Goal: Task Accomplishment & Management: Complete application form

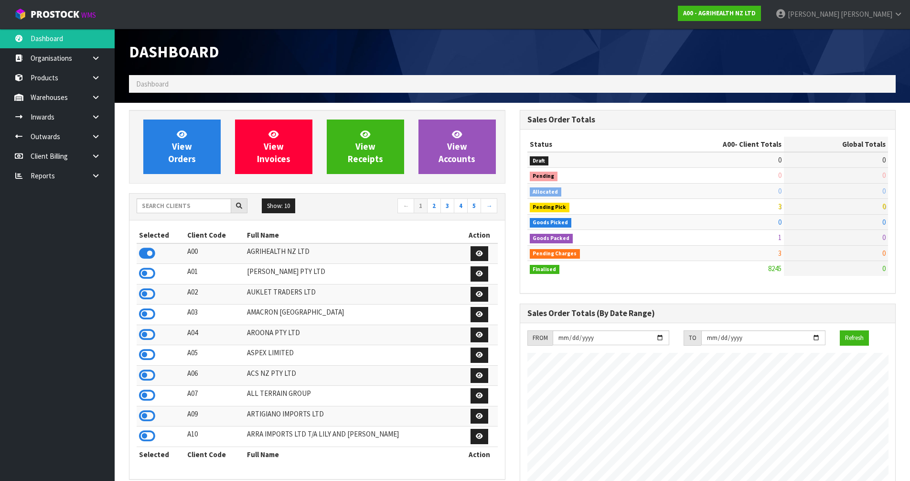
scroll to position [724, 390]
click at [188, 208] on input "text" at bounding box center [184, 205] width 95 height 15
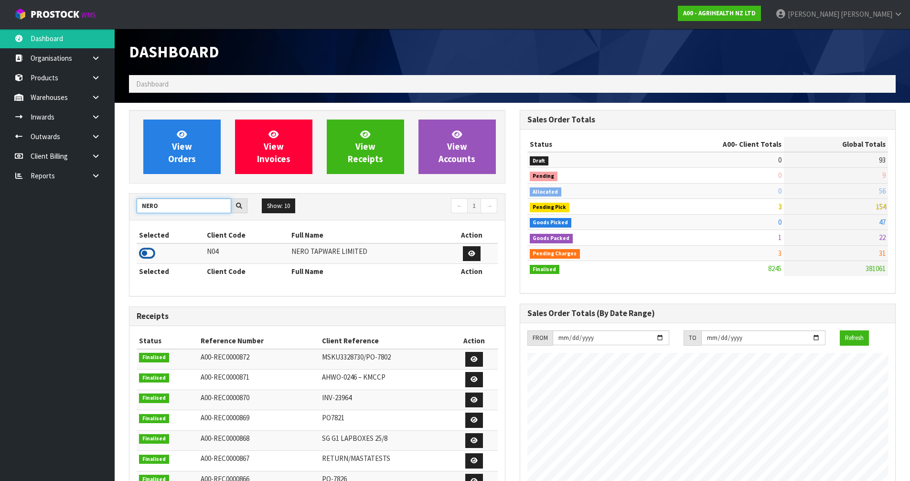
type input "NERO"
click at [146, 250] on icon at bounding box center [147, 253] width 16 height 14
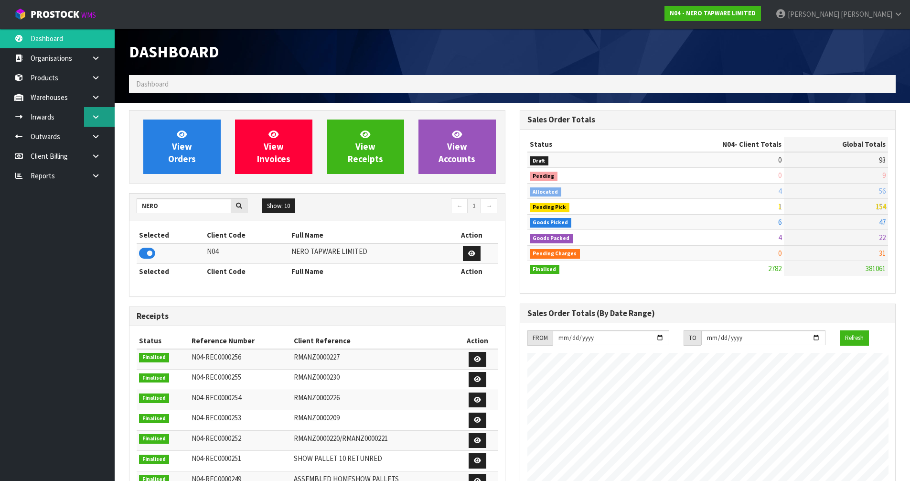
click at [95, 116] on icon at bounding box center [95, 116] width 9 height 7
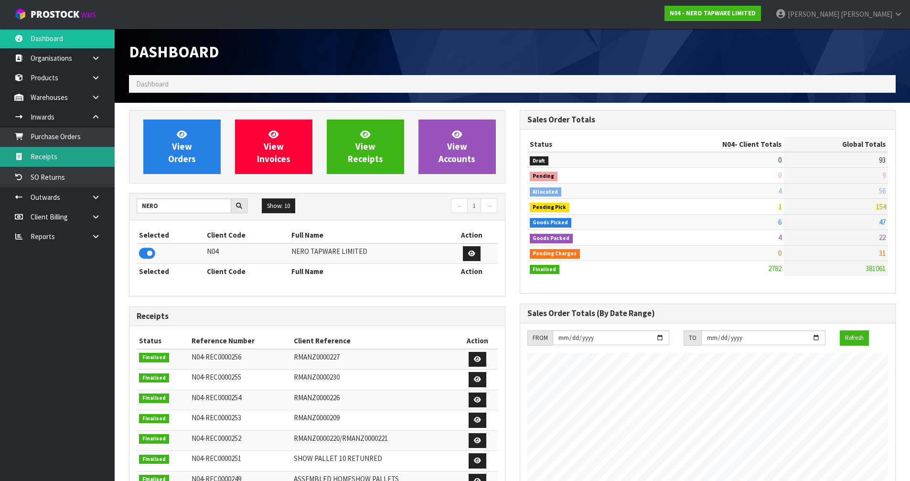
click at [89, 157] on link "Receipts" at bounding box center [57, 157] width 115 height 20
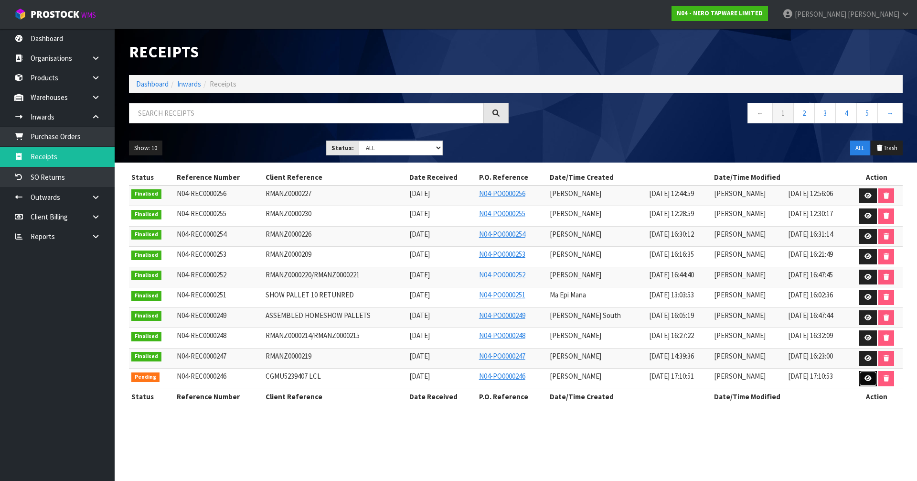
click at [871, 379] on icon at bounding box center [868, 378] width 7 height 6
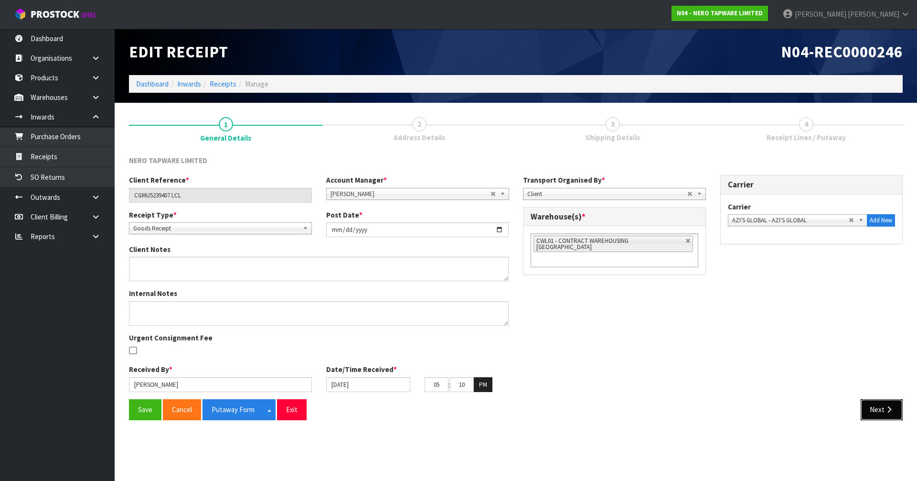
click at [867, 406] on button "Next" at bounding box center [882, 409] width 42 height 21
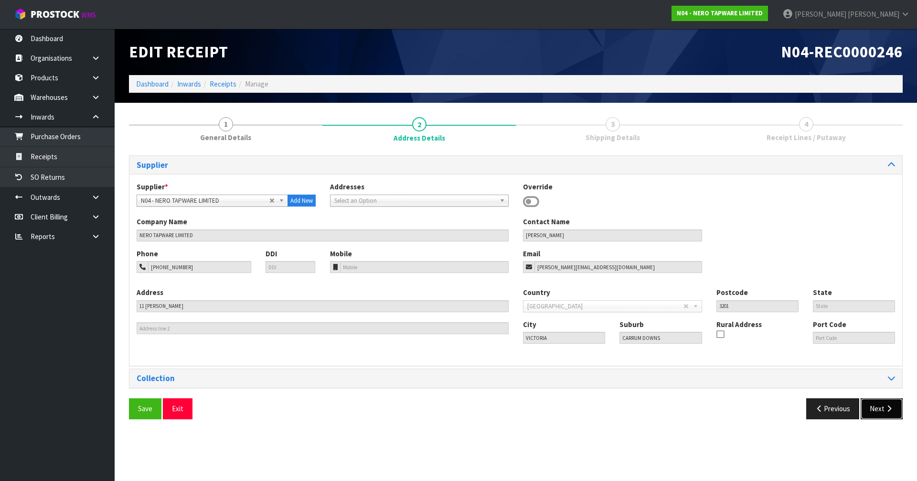
click at [869, 406] on button "Next" at bounding box center [882, 408] width 42 height 21
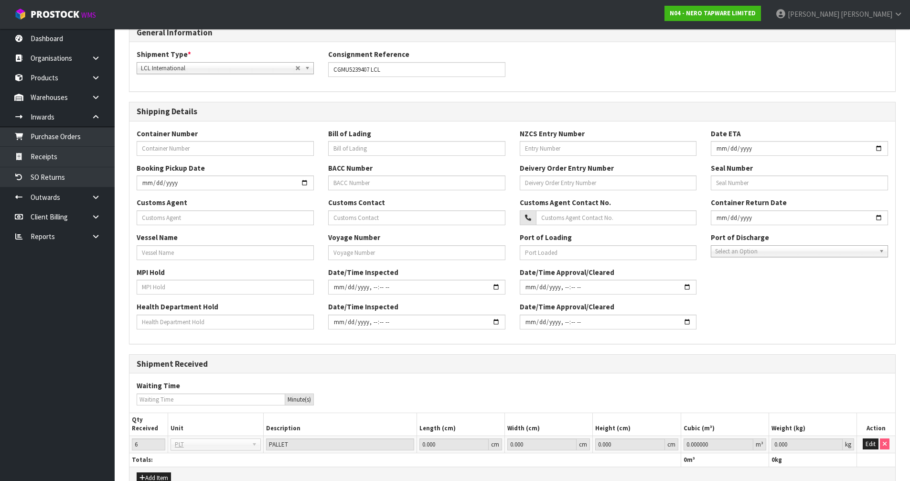
scroll to position [185, 0]
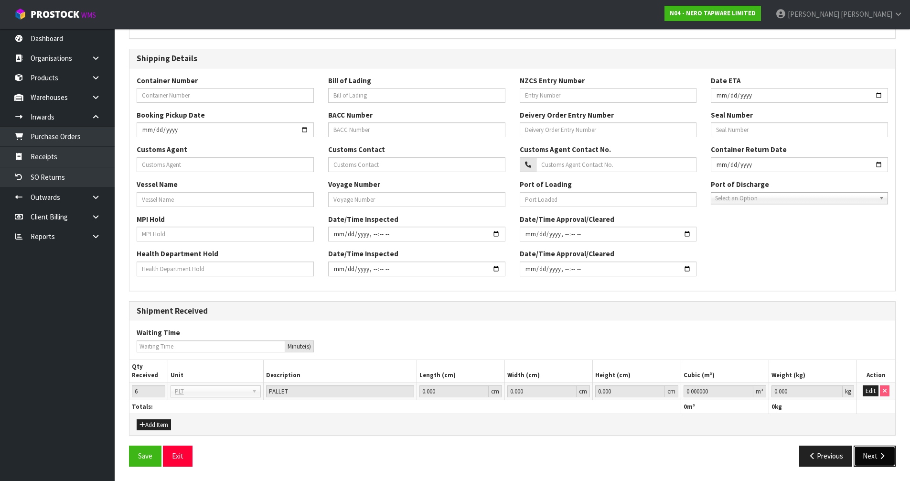
click at [890, 461] on button "Next" at bounding box center [875, 455] width 42 height 21
click at [877, 392] on button "Edit" at bounding box center [871, 390] width 16 height 11
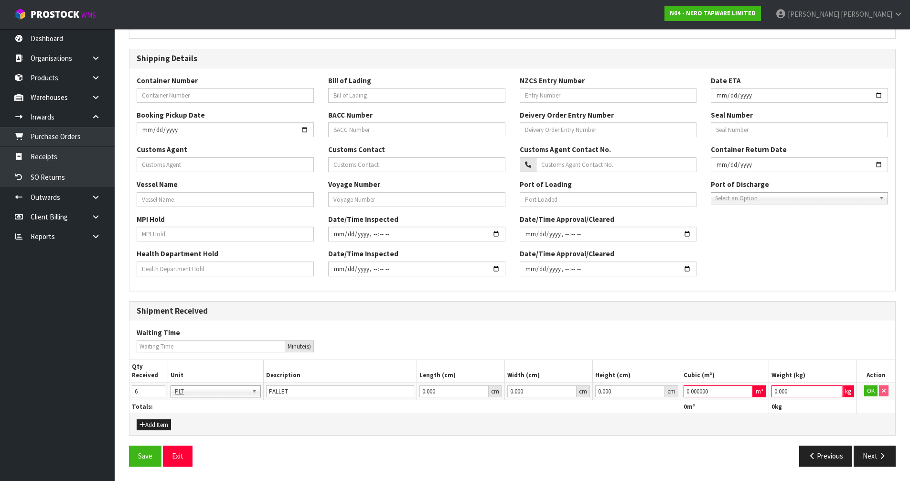
click at [803, 394] on input "0.000" at bounding box center [807, 391] width 71 height 12
type input "1"
click at [712, 389] on input "0.000000" at bounding box center [718, 391] width 69 height 12
type input "1"
click at [871, 392] on button "OK" at bounding box center [870, 390] width 13 height 11
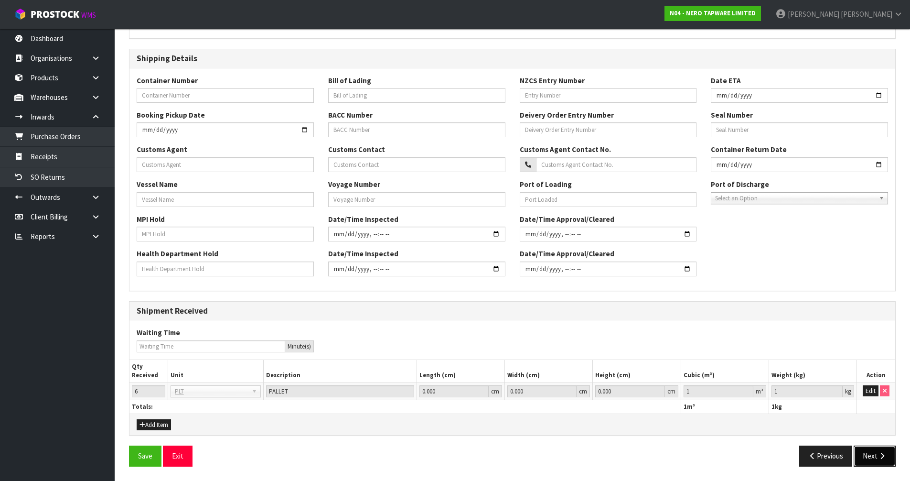
click at [883, 459] on icon "button" at bounding box center [882, 455] width 9 height 7
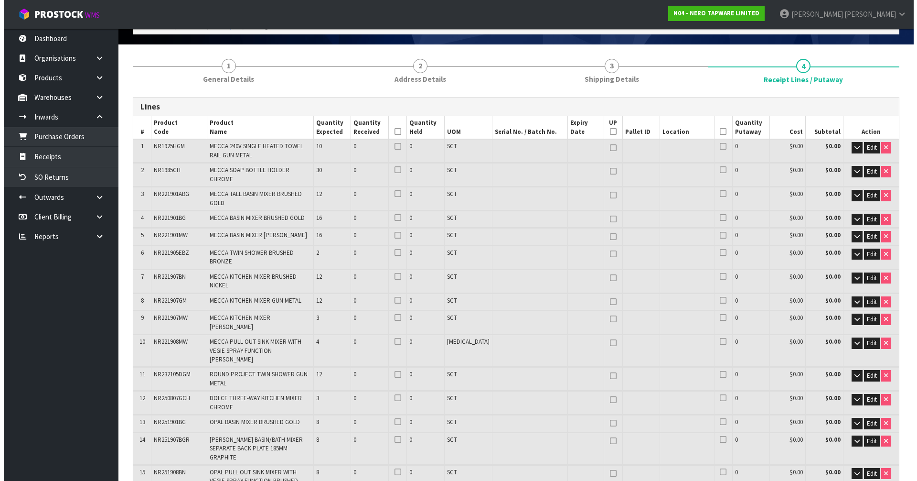
scroll to position [0, 0]
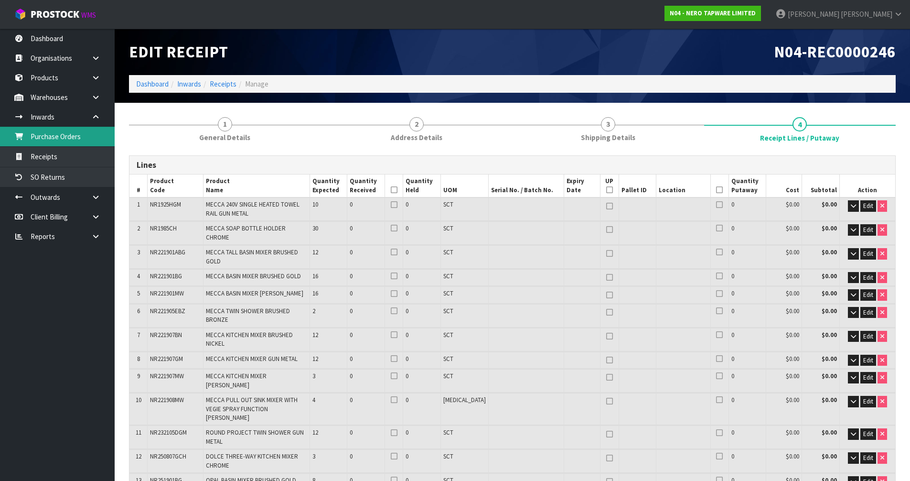
click at [31, 145] on link "Purchase Orders" at bounding box center [57, 137] width 115 height 20
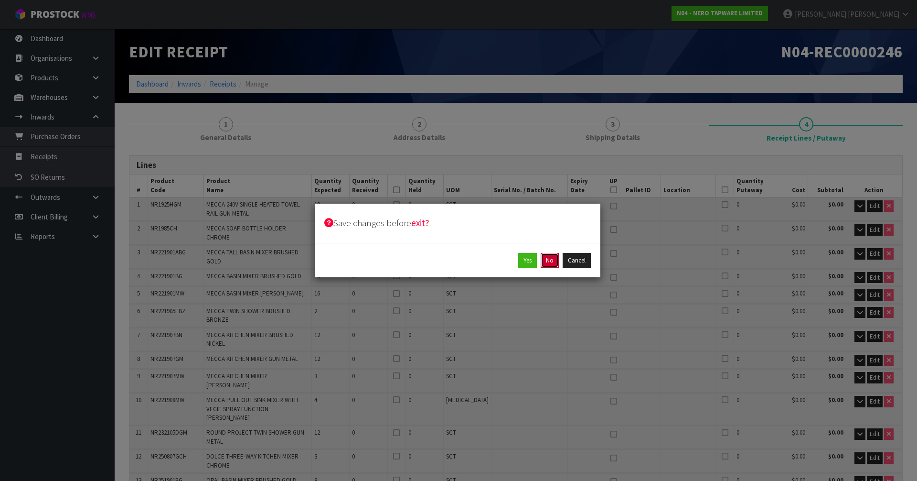
click at [549, 258] on button "No" at bounding box center [550, 260] width 18 height 15
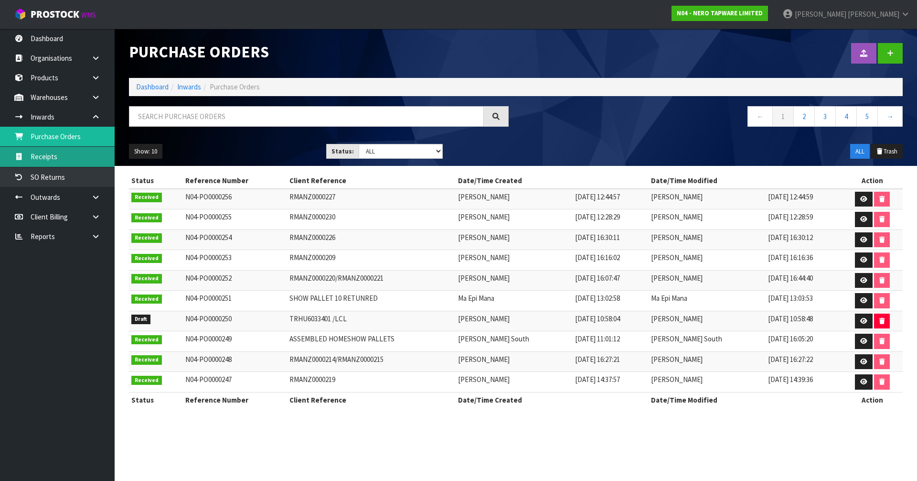
click at [92, 157] on link "Receipts" at bounding box center [57, 157] width 115 height 20
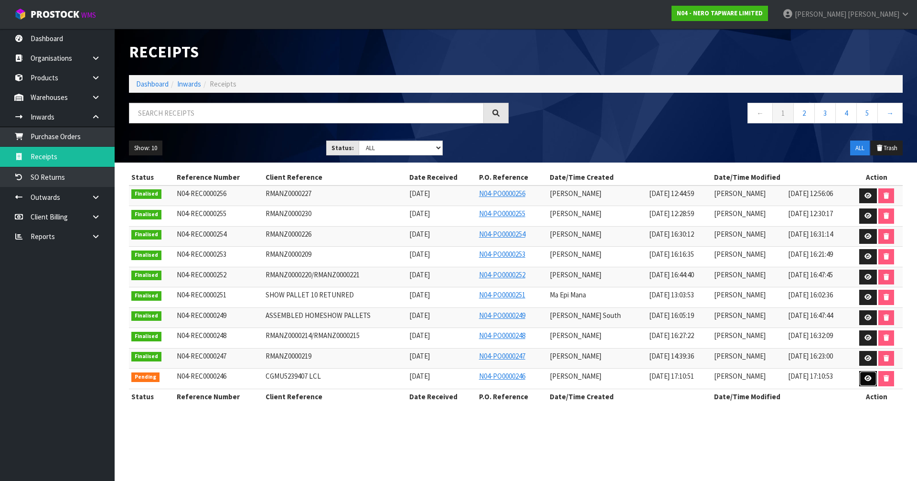
click at [867, 382] on link at bounding box center [868, 378] width 18 height 15
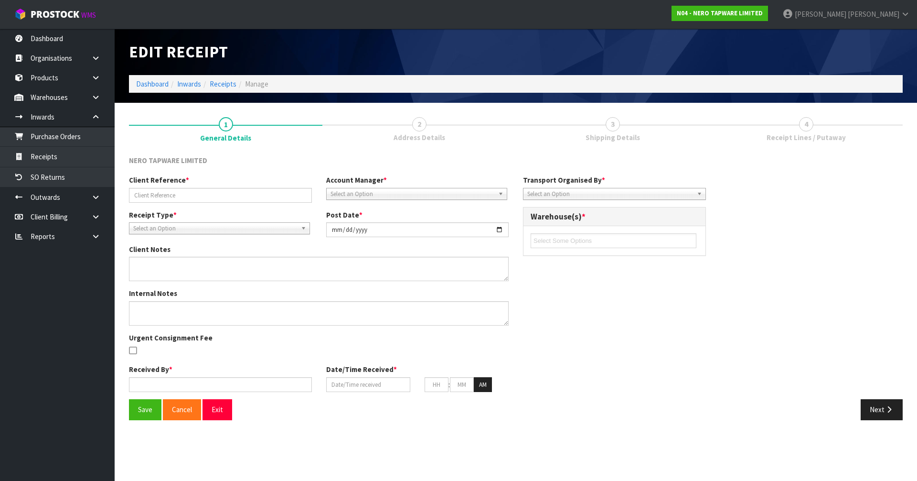
type input "CGMU5239407 LCL"
type input "[DATE]"
type input "[PERSON_NAME]"
type input "[DATE]"
type input "05"
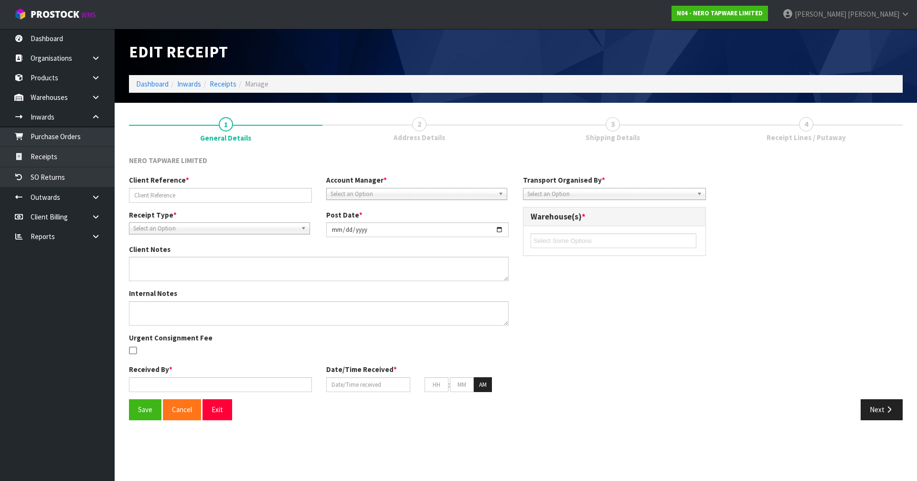
type input "10"
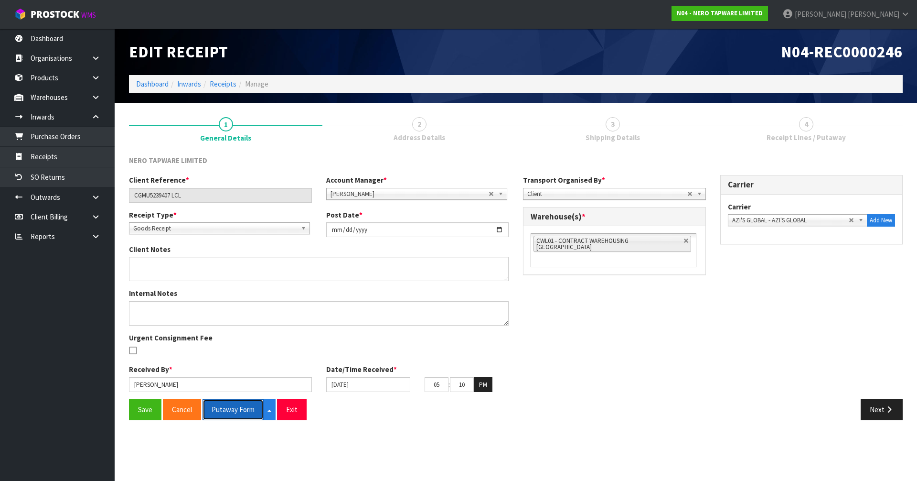
click at [235, 409] on button "Putaway Form" at bounding box center [233, 409] width 61 height 21
click at [237, 412] on button "Putaway Form" at bounding box center [239, 409] width 72 height 21
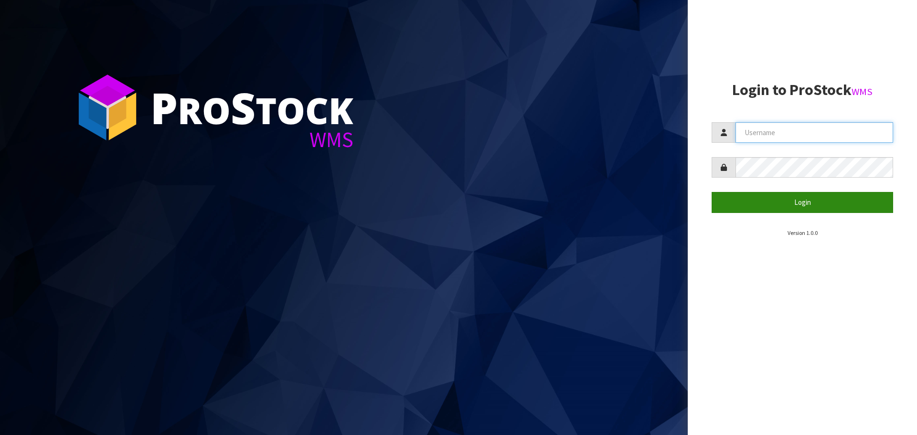
type input "JAMES"
click at [797, 203] on button "Login" at bounding box center [803, 202] width 182 height 21
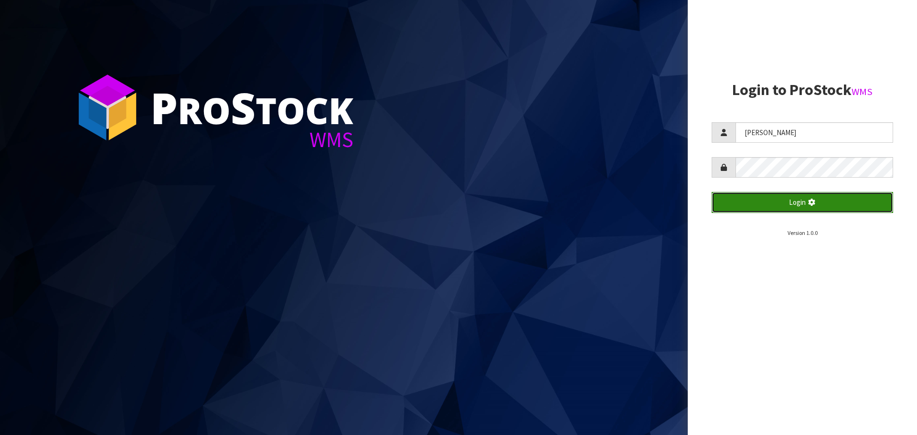
click at [797, 203] on button "Login" at bounding box center [803, 202] width 182 height 21
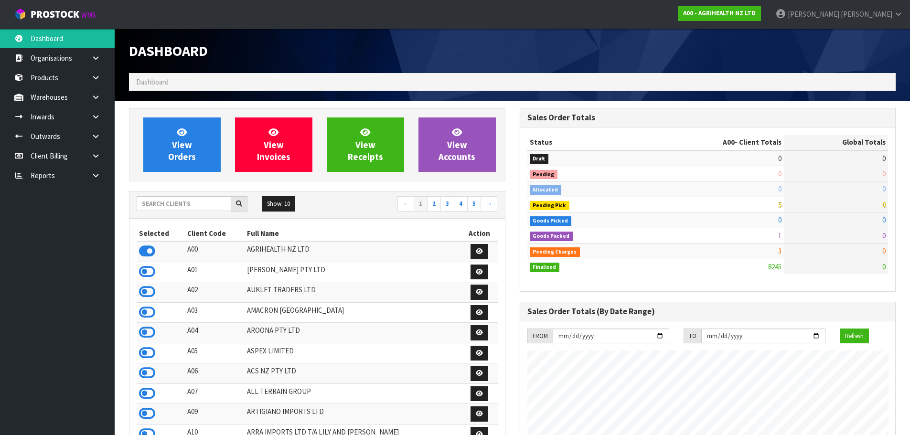
scroll to position [724, 390]
click at [190, 204] on input "text" at bounding box center [184, 203] width 95 height 15
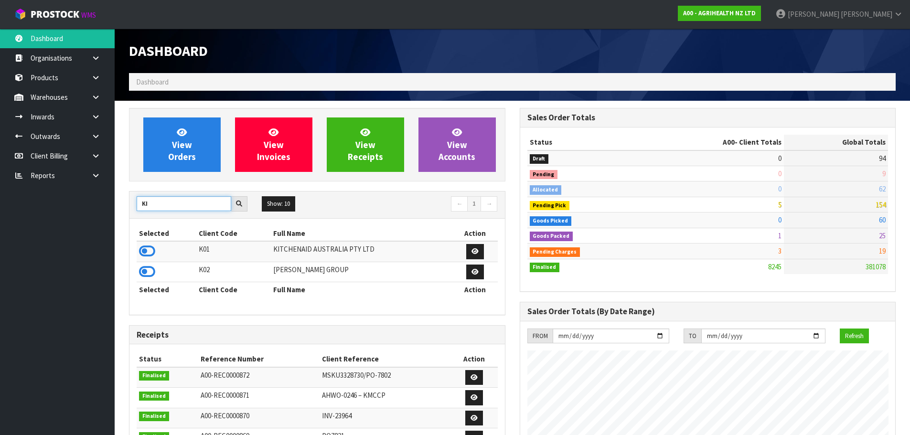
type input "K"
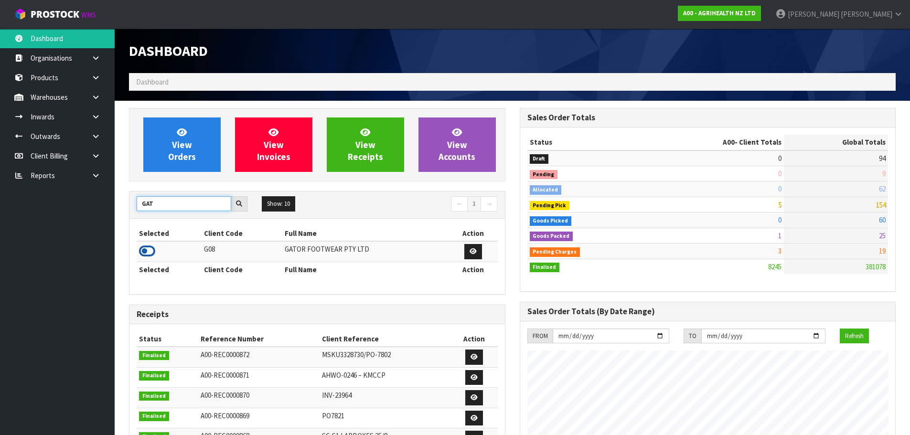
type input "GAT"
click at [141, 249] on icon at bounding box center [147, 251] width 16 height 14
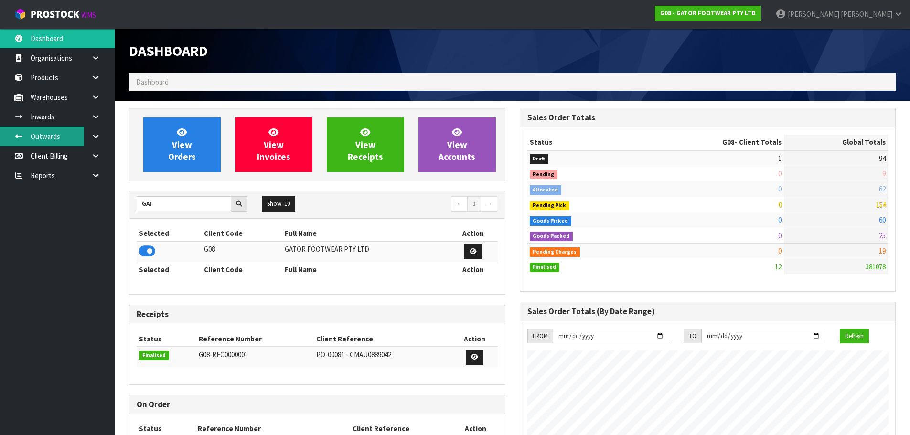
scroll to position [652, 390]
click at [95, 114] on icon at bounding box center [95, 116] width 9 height 7
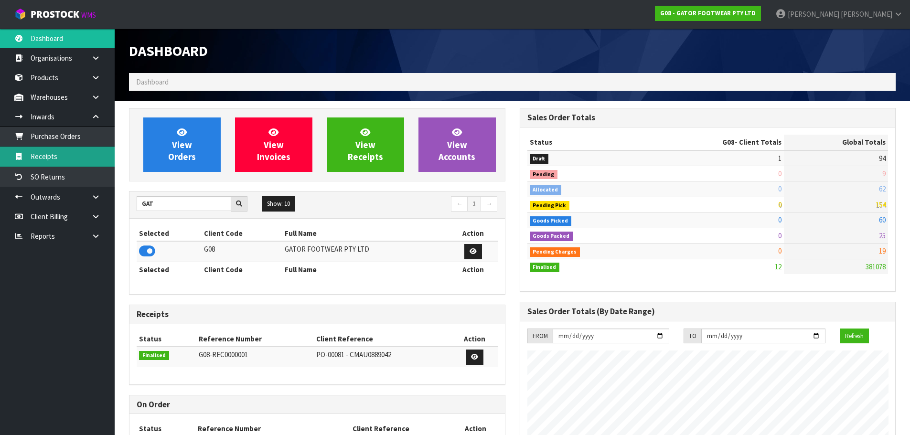
click at [81, 158] on link "Receipts" at bounding box center [57, 157] width 115 height 20
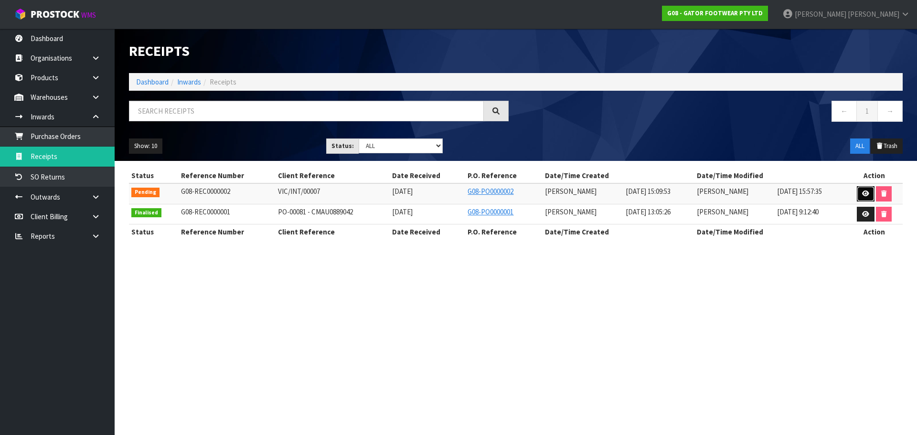
click at [861, 192] on link at bounding box center [866, 193] width 18 height 15
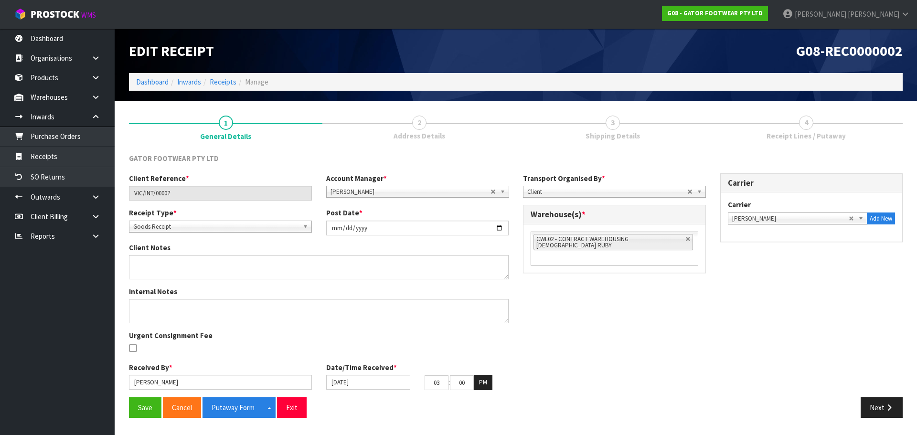
click at [650, 143] on link "3 Shipping Details" at bounding box center [612, 127] width 193 height 38
click at [632, 131] on span "Shipping Details" at bounding box center [613, 136] width 54 height 10
click at [868, 409] on button "Next" at bounding box center [882, 407] width 42 height 21
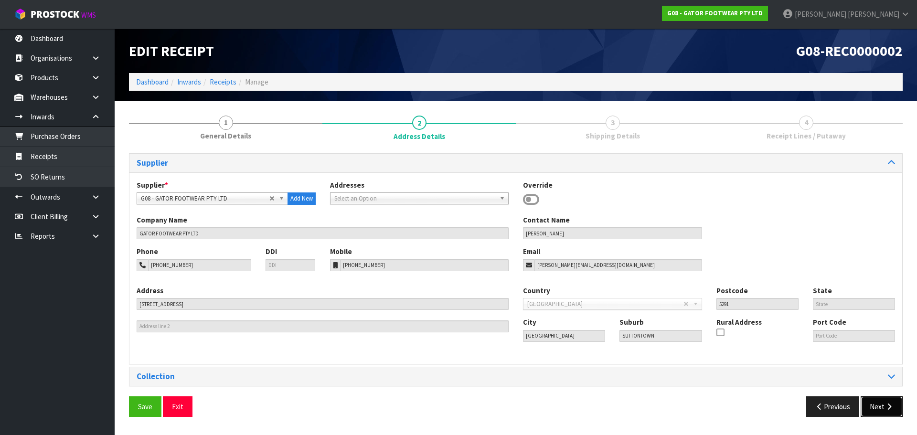
click at [886, 398] on button "Next" at bounding box center [882, 407] width 42 height 21
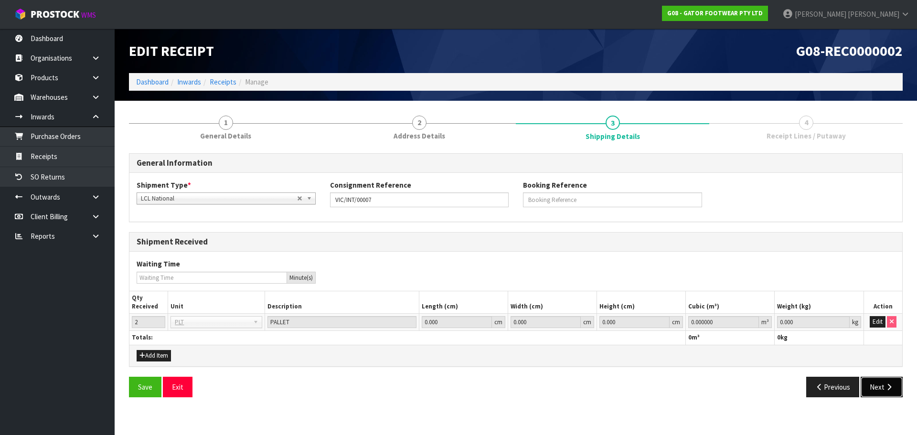
click at [876, 385] on button "Next" at bounding box center [882, 387] width 42 height 21
click at [887, 387] on icon "button" at bounding box center [889, 387] width 9 height 7
click at [877, 321] on button "Edit" at bounding box center [878, 321] width 16 height 11
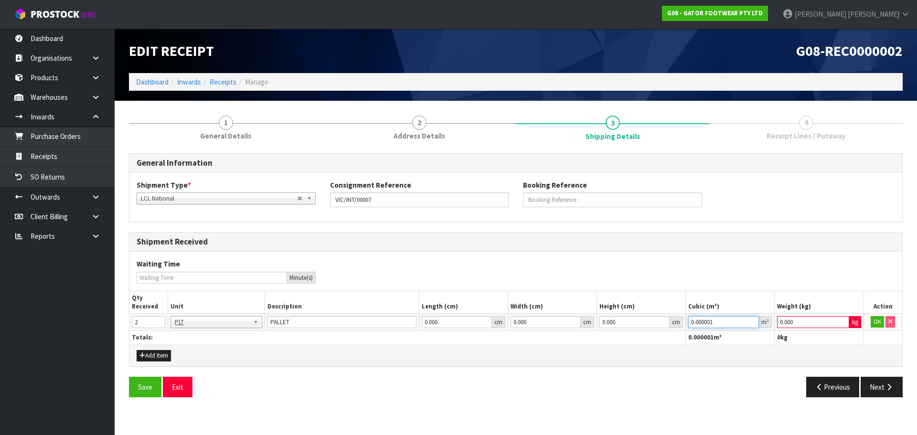
type input "0.000001"
click at [752, 319] on input "0.000001" at bounding box center [723, 322] width 71 height 12
type input "0.001"
click at [842, 321] on input "0.001" at bounding box center [813, 322] width 72 height 12
click at [877, 326] on button "OK" at bounding box center [877, 321] width 13 height 11
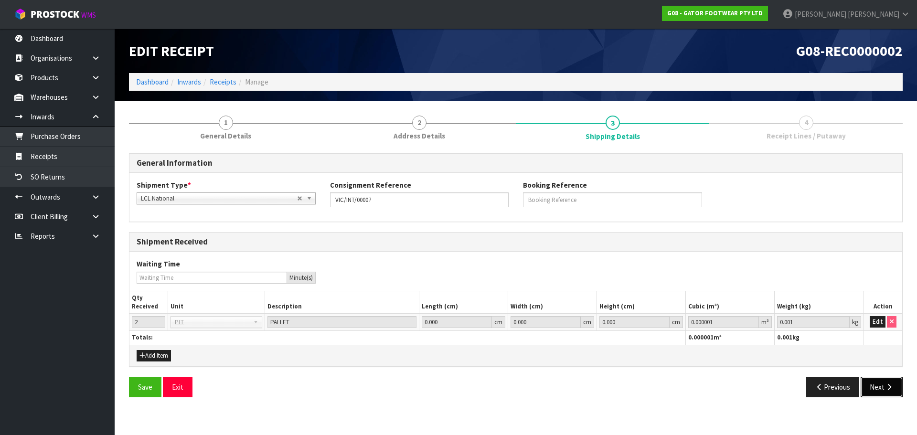
click at [878, 389] on button "Next" at bounding box center [882, 387] width 42 height 21
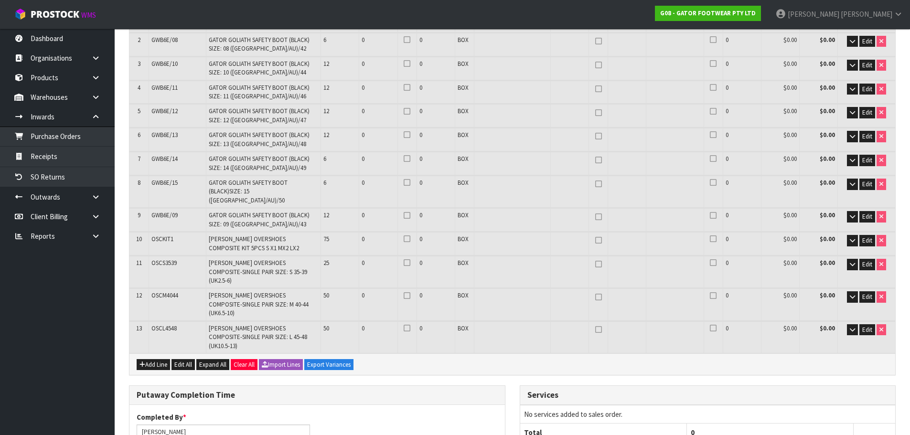
scroll to position [287, 0]
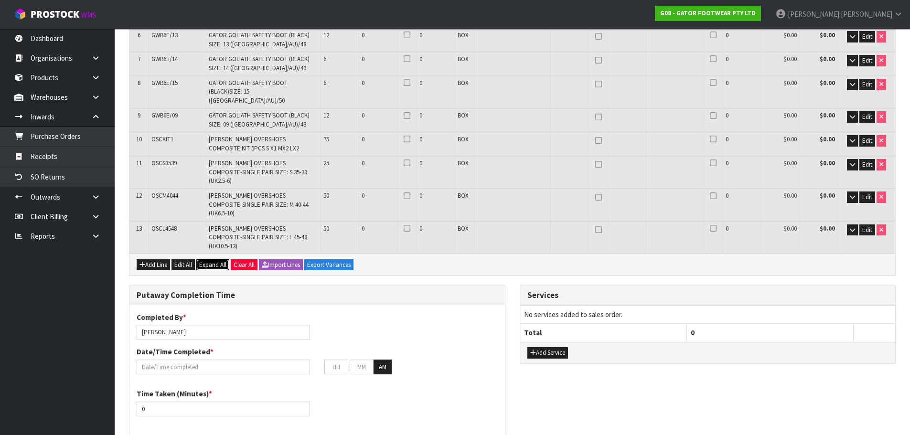
click at [212, 261] on span "Expand All" at bounding box center [212, 265] width 27 height 8
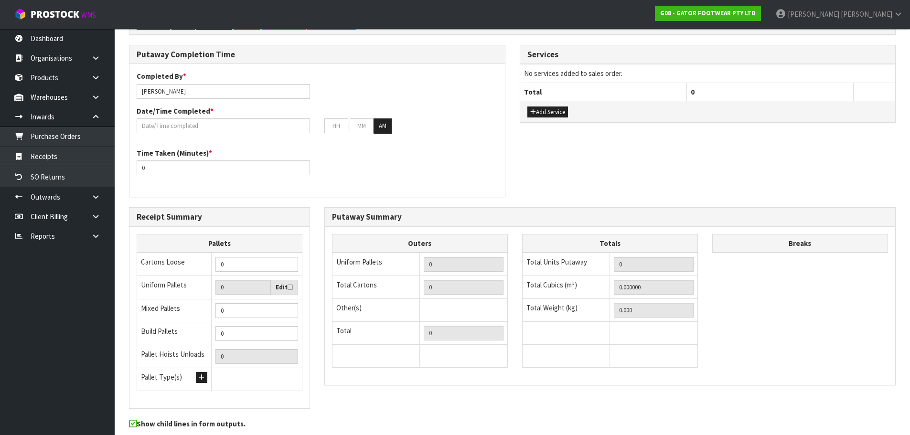
scroll to position [1520, 0]
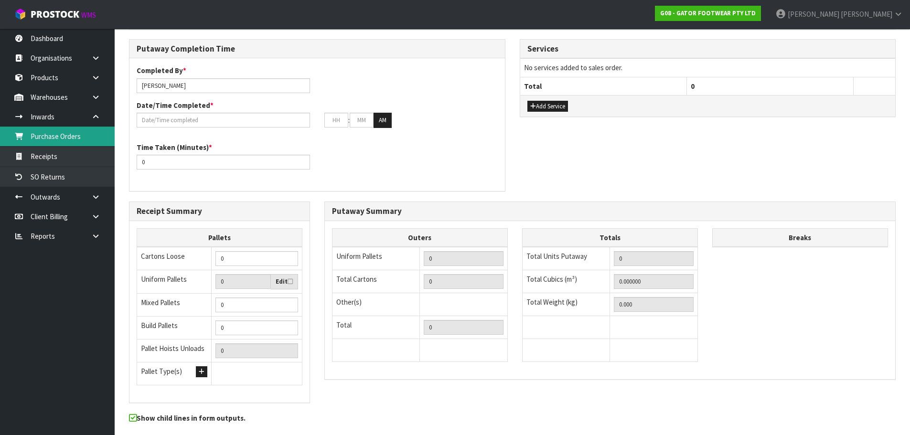
click at [47, 144] on link "Purchase Orders" at bounding box center [57, 137] width 115 height 20
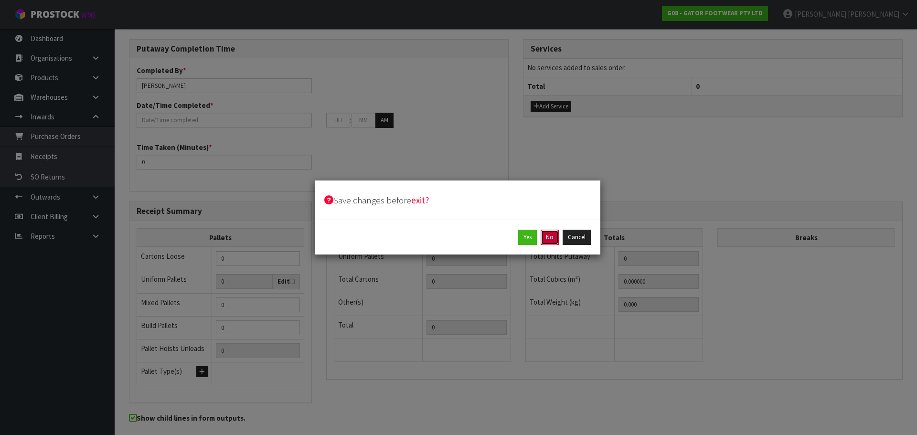
click at [548, 239] on button "No" at bounding box center [550, 237] width 18 height 15
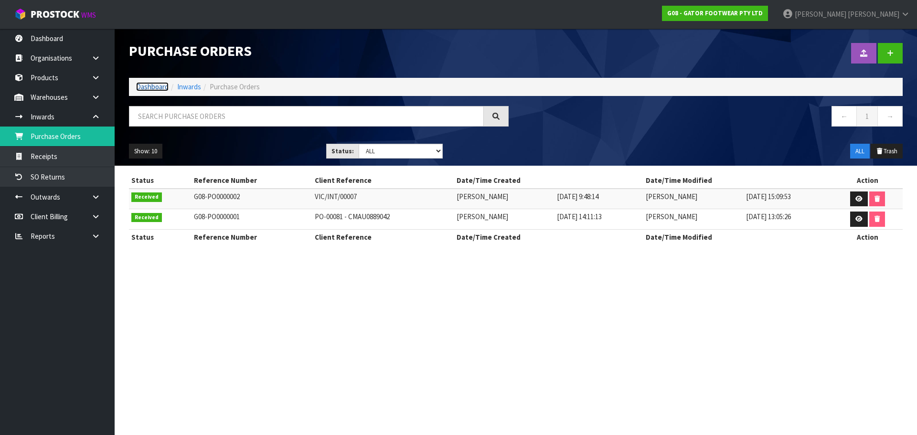
click at [147, 87] on link "Dashboard" at bounding box center [152, 86] width 32 height 9
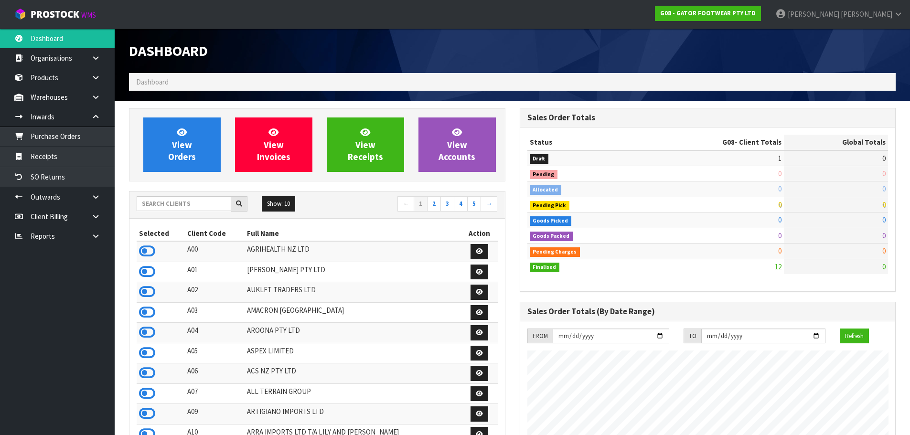
scroll to position [652, 390]
click at [186, 207] on input "text" at bounding box center [184, 203] width 95 height 15
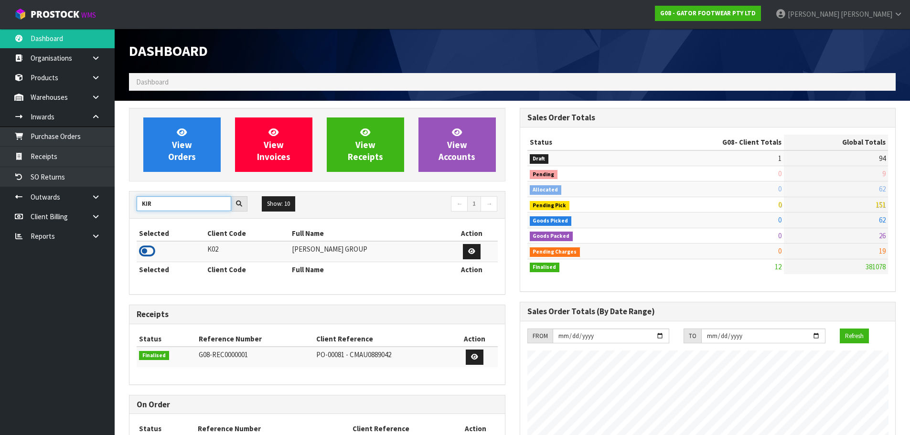
type input "KIR"
click at [149, 258] on icon at bounding box center [147, 251] width 16 height 14
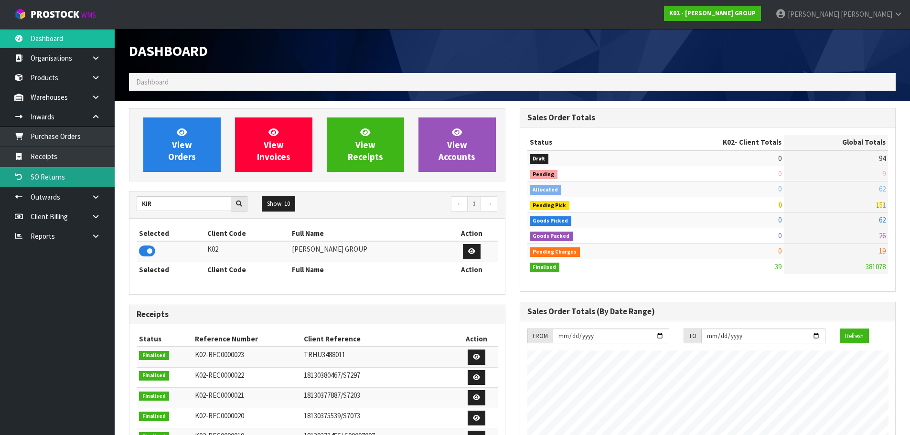
scroll to position [584, 390]
click at [67, 150] on link "Receipts" at bounding box center [57, 157] width 115 height 20
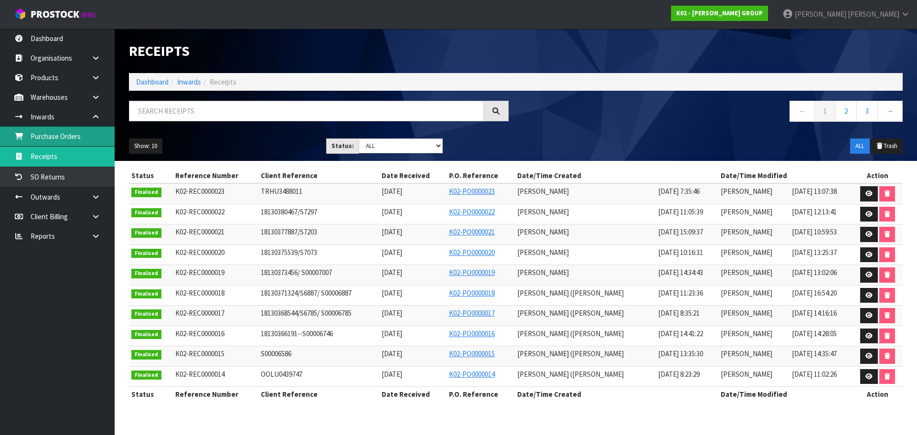
click at [45, 134] on link "Purchase Orders" at bounding box center [57, 137] width 115 height 20
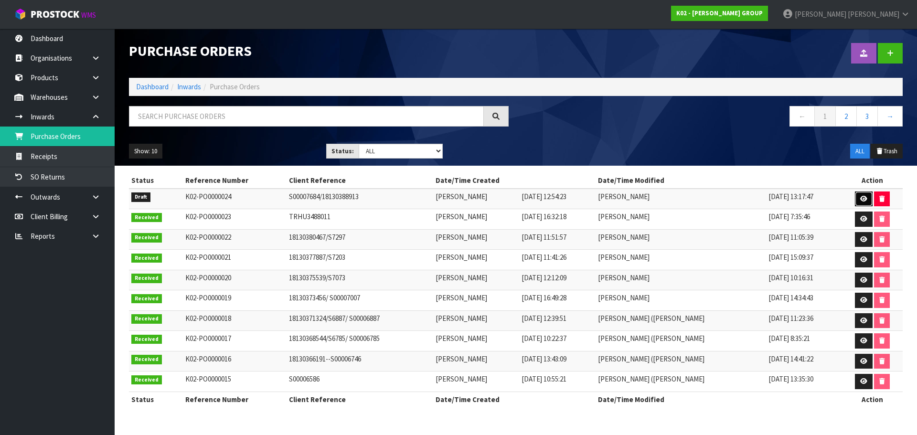
click at [858, 195] on link at bounding box center [864, 199] width 18 height 15
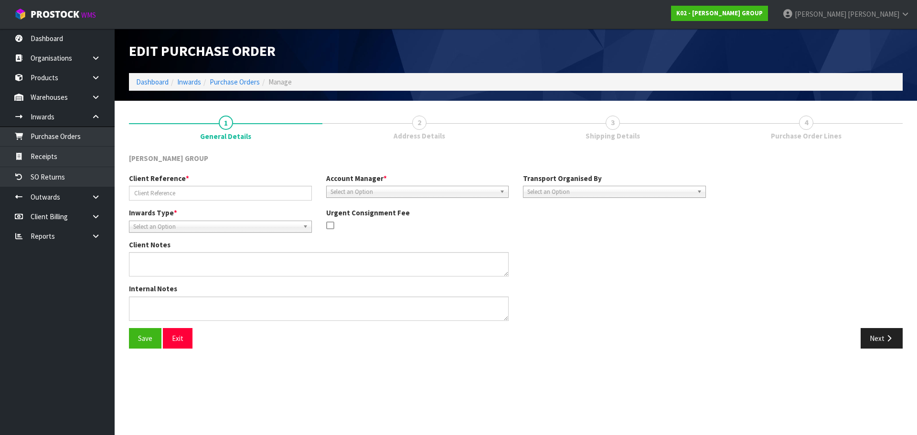
type input "S00007684/18130388913"
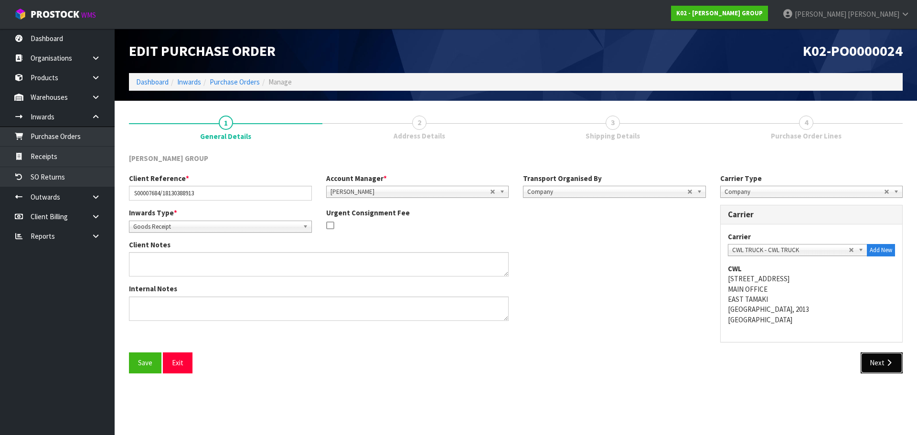
click at [893, 362] on button "Next" at bounding box center [882, 363] width 42 height 21
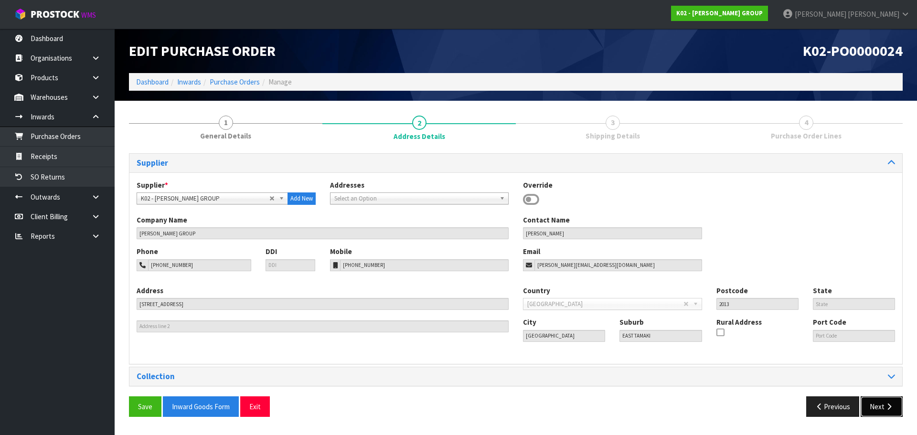
click at [886, 406] on icon "button" at bounding box center [889, 406] width 9 height 7
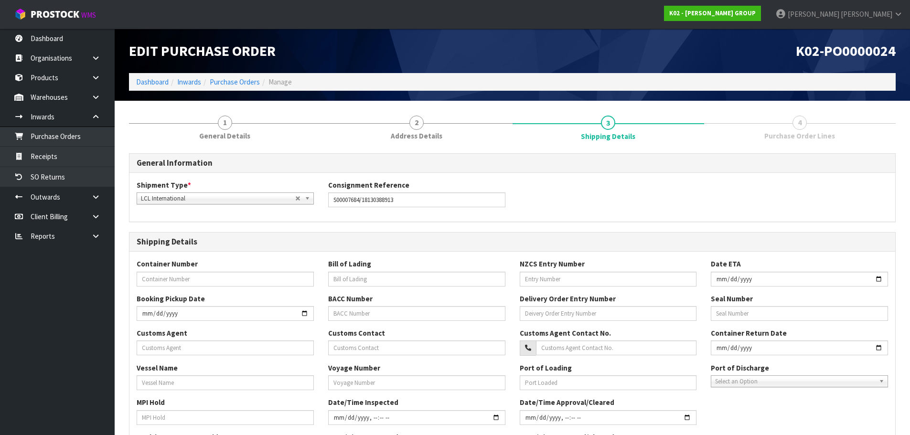
drag, startPoint x: 795, startPoint y: 137, endPoint x: 822, endPoint y: 189, distance: 59.0
click at [795, 137] on span "Purchase Order Lines" at bounding box center [799, 136] width 71 height 10
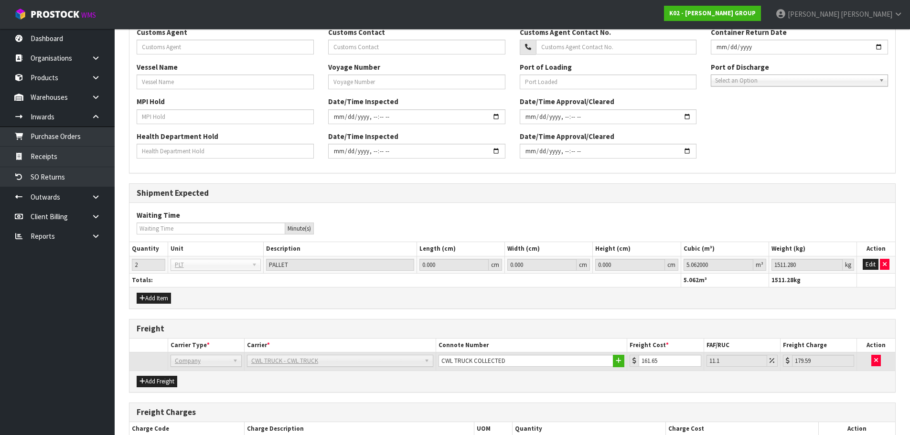
scroll to position [383, 0]
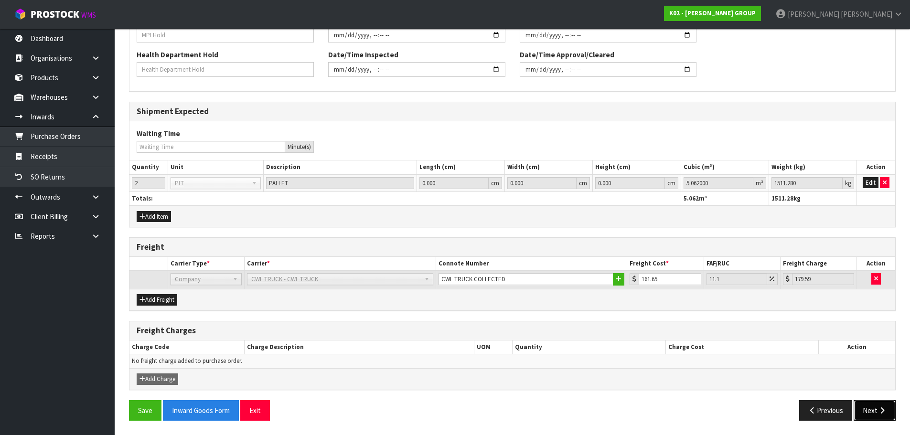
click at [878, 412] on icon "button" at bounding box center [882, 410] width 9 height 7
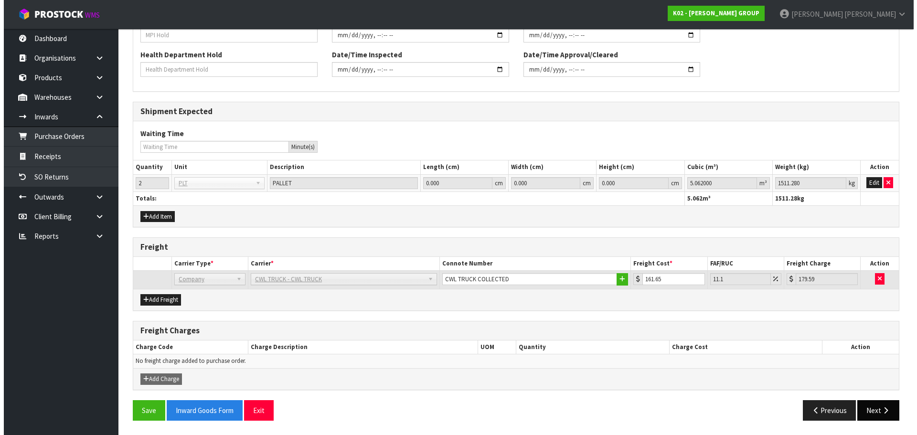
scroll to position [0, 0]
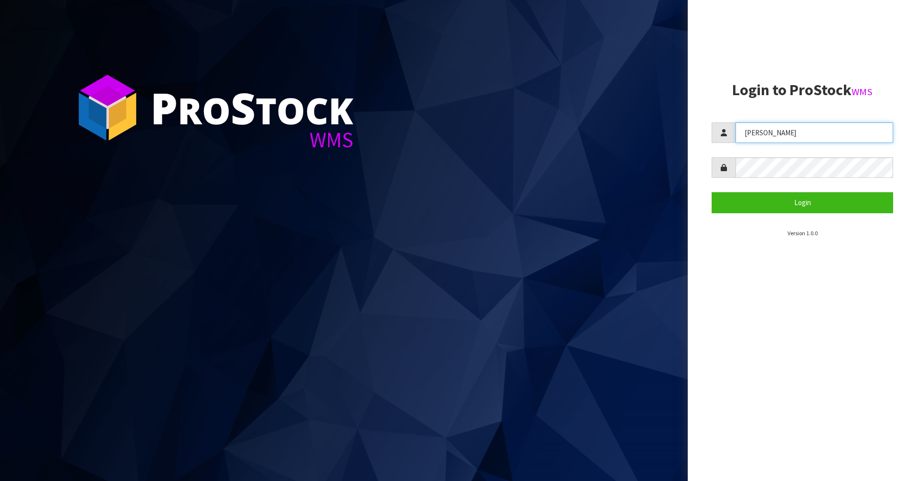
click at [799, 139] on input "JAMES" at bounding box center [815, 132] width 158 height 21
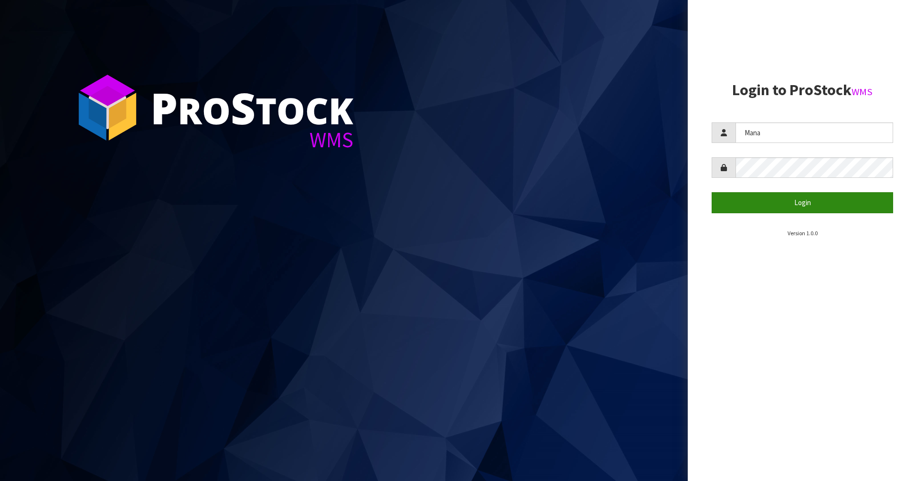
type input "Mana"
click at [791, 197] on button "Login" at bounding box center [803, 202] width 182 height 21
